Goal: Information Seeking & Learning: Find contact information

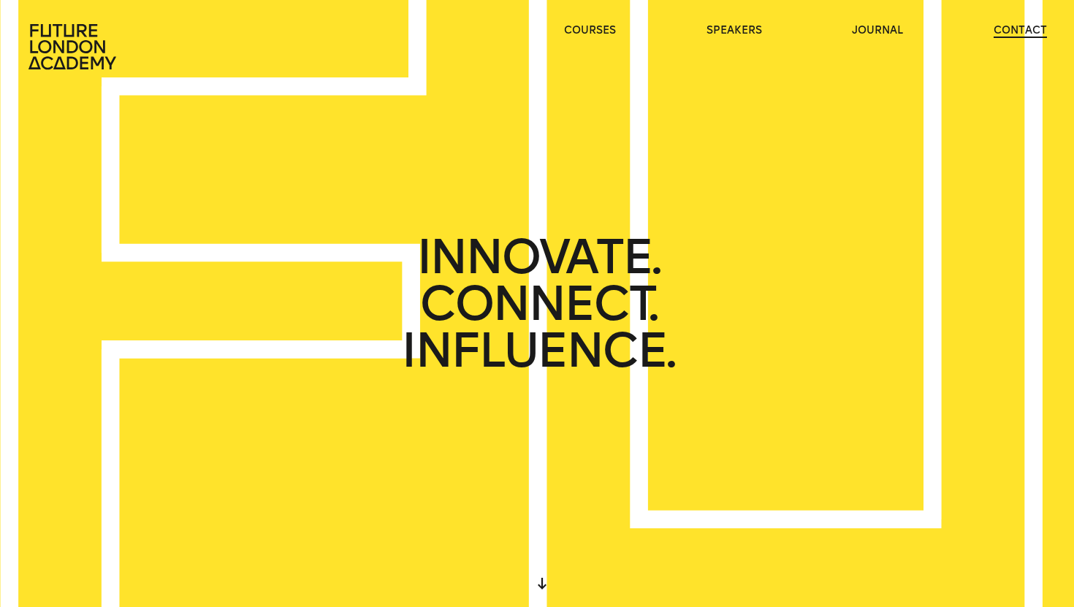
click at [1025, 25] on link "contact" at bounding box center [1020, 30] width 53 height 15
click at [1027, 26] on link "contact" at bounding box center [1020, 30] width 53 height 15
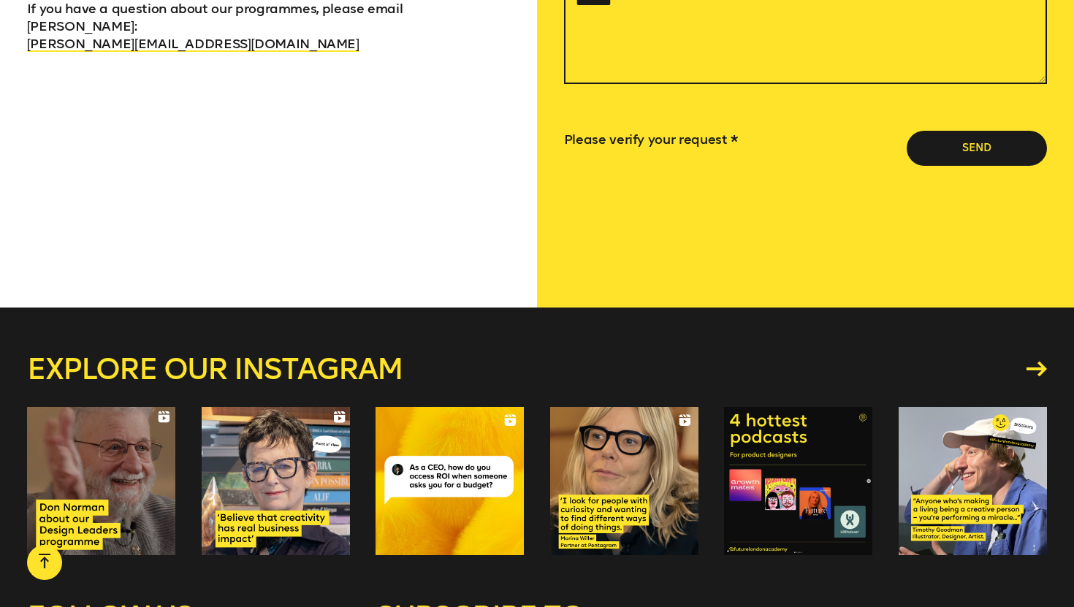
scroll to position [1057, 0]
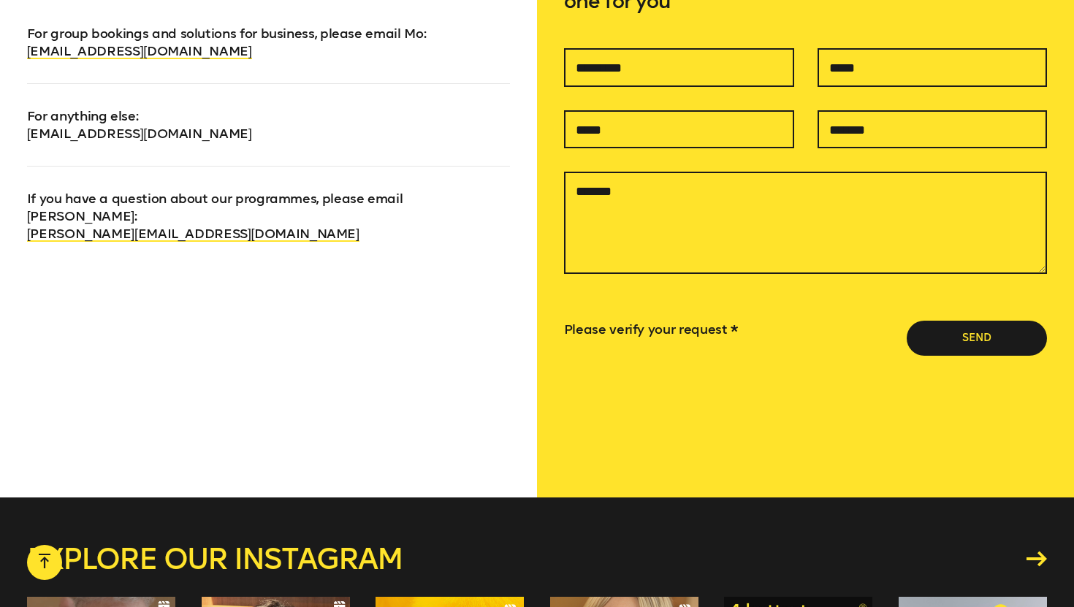
drag, startPoint x: 270, startPoint y: 129, endPoint x: 240, endPoint y: 140, distance: 31.2
click at [179, 129] on p "For anything else : info@futurelondonacademy.co.uk" at bounding box center [269, 112] width 484 height 59
click at [354, 272] on div "We’d love to hear from you For group bookings and solutions for business, pleas…" at bounding box center [268, 209] width 537 height 578
drag, startPoint x: 283, startPoint y: 156, endPoint x: 135, endPoint y: 159, distance: 147.6
click at [135, 159] on div "We’d love to hear from you For group bookings and solutions for business, pleas…" at bounding box center [268, 209] width 537 height 578
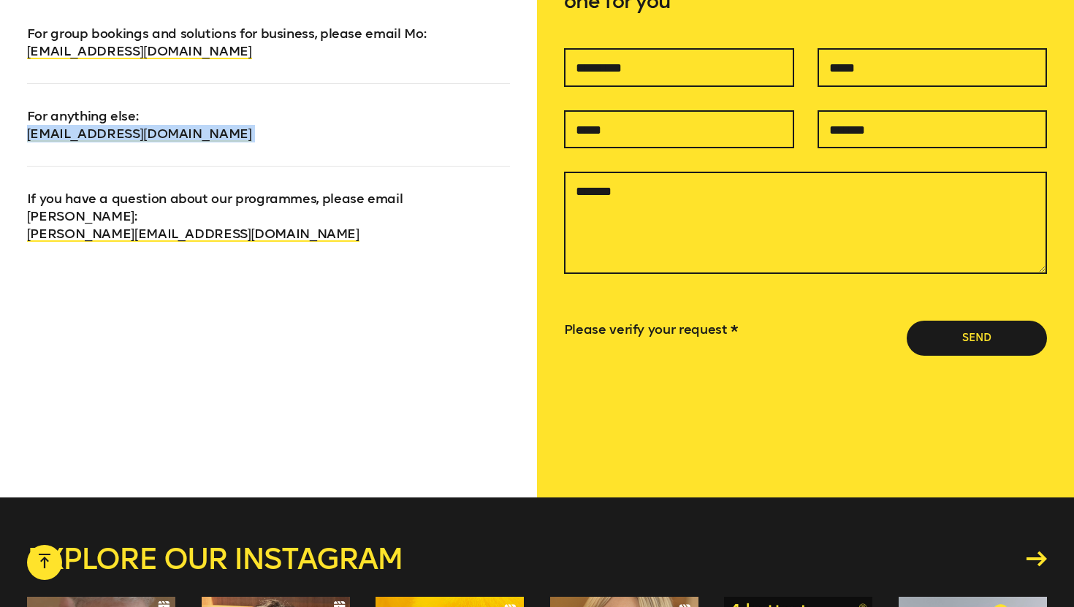
drag, startPoint x: 9, startPoint y: 133, endPoint x: 98, endPoint y: 155, distance: 91.8
click at [98, 155] on div "We’d love to hear from you For group bookings and solutions for business, pleas…" at bounding box center [268, 209] width 537 height 578
copy link "[EMAIL_ADDRESS][DOMAIN_NAME]"
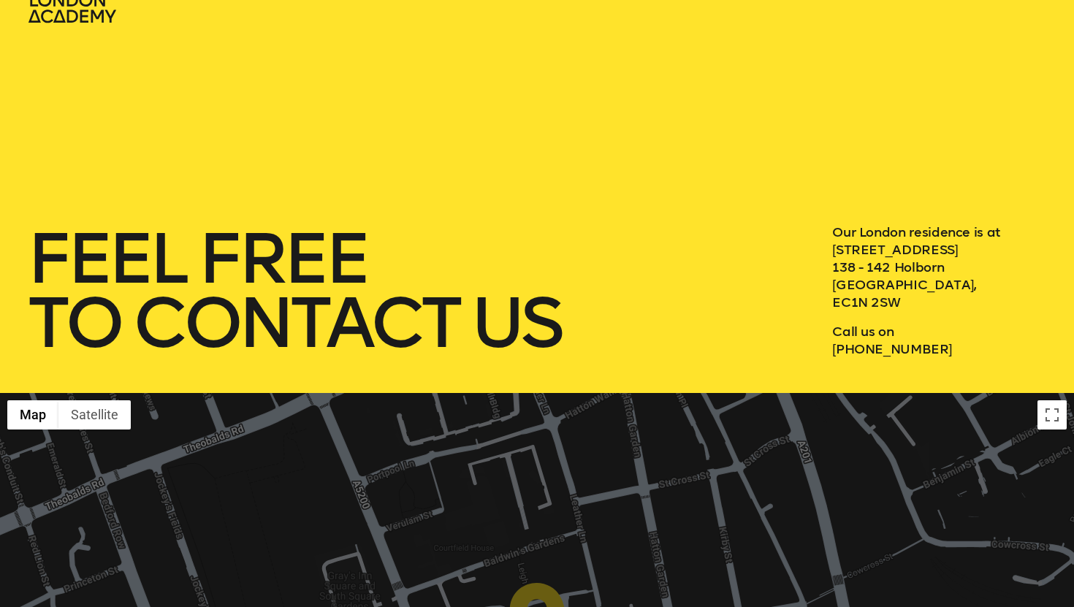
scroll to position [0, 0]
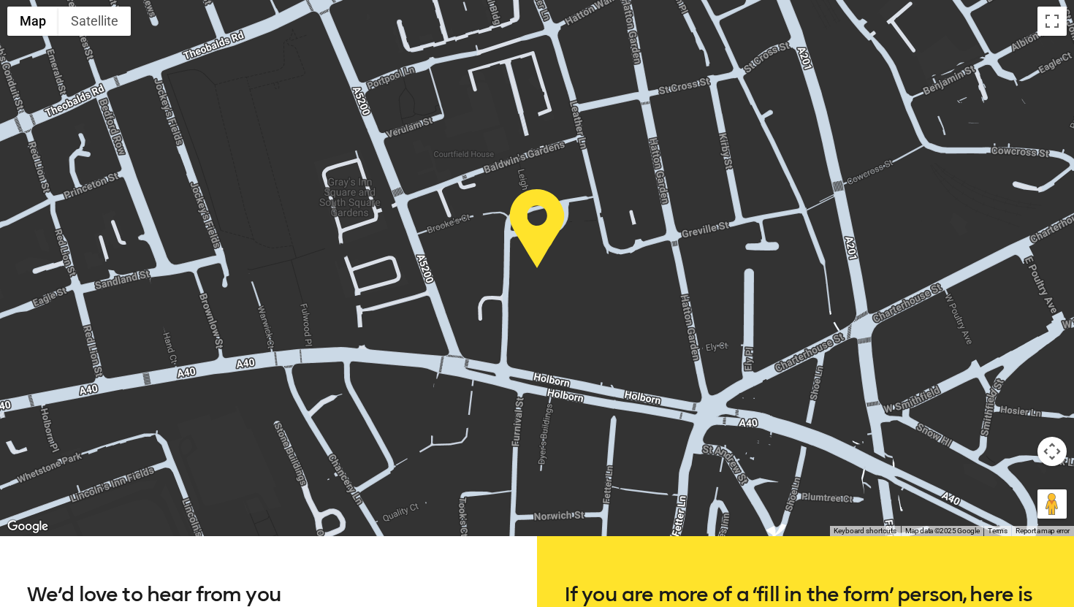
scroll to position [437, 0]
